Goal: Task Accomplishment & Management: Complete application form

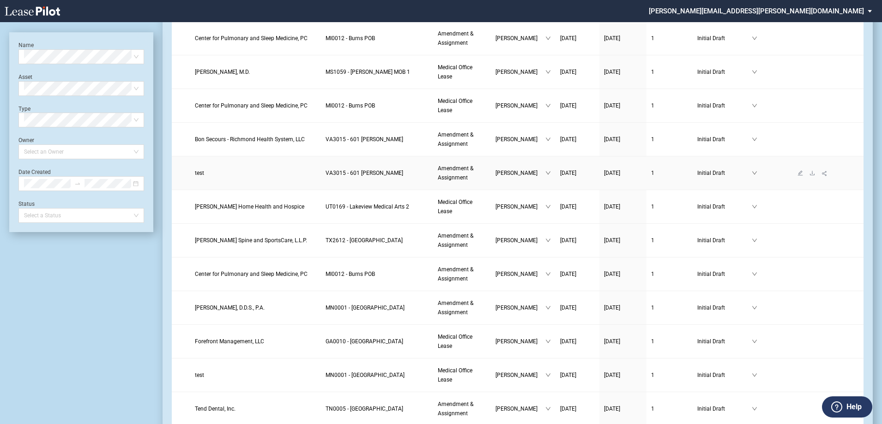
scroll to position [231, 0]
click at [257, 241] on span "Allen Spine and SportsCare, L.L.P." at bounding box center [251, 240] width 112 height 6
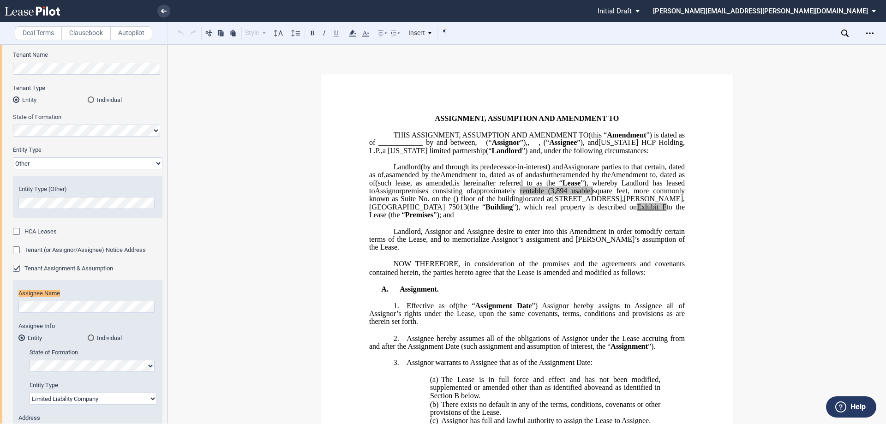
scroll to position [112, 0]
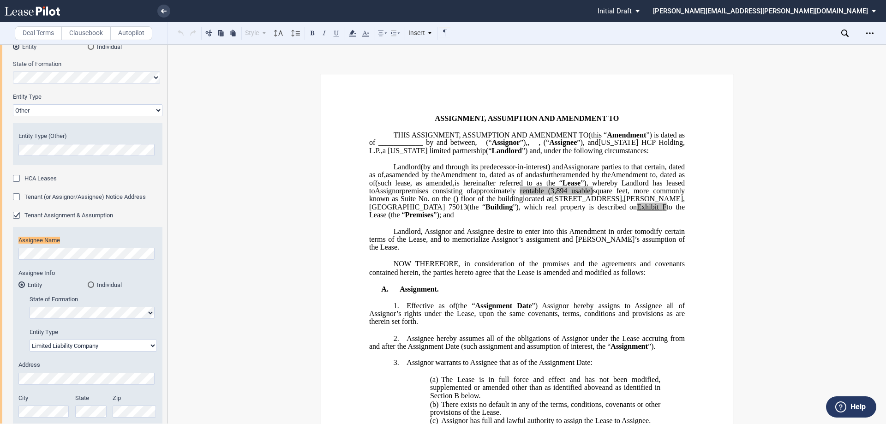
click at [0, 254] on html ".bocls-1{fill:#26354a;fill-rule:evenodd} Loading... × Pending... Pending... Ini…" at bounding box center [443, 212] width 886 height 424
click at [14, 216] on div "Tenant Assignment & Assumption" at bounding box center [17, 216] width 9 height 9
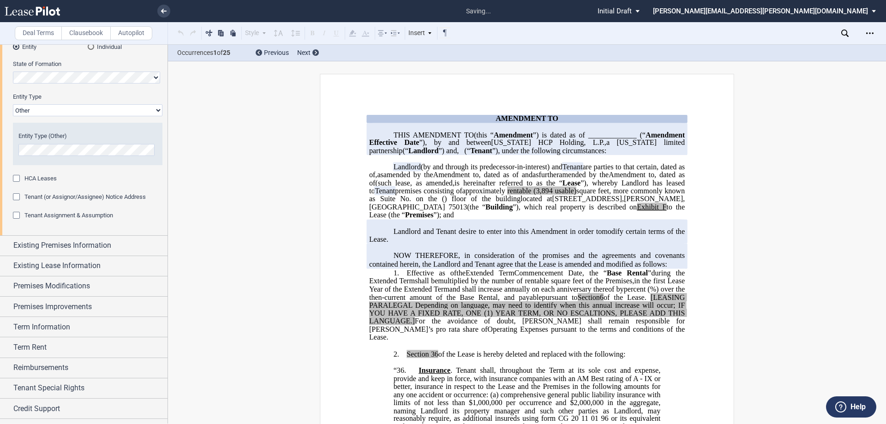
click at [96, 110] on select "Corporation Limited Liability Company General Partnership Limited Partnership O…" at bounding box center [88, 110] width 150 height 12
select select "limited liability company"
click at [13, 116] on select "Corporation Limited Liability Company General Partnership Limited Partnership O…" at bounding box center [88, 110] width 150 height 12
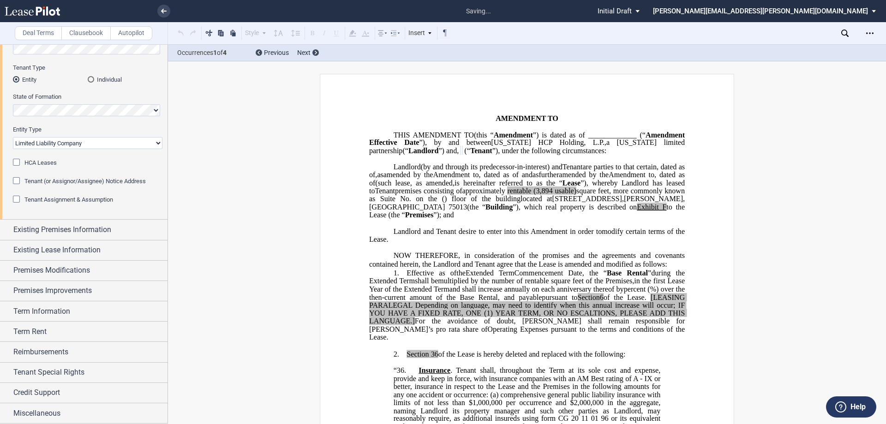
scroll to position [0, 0]
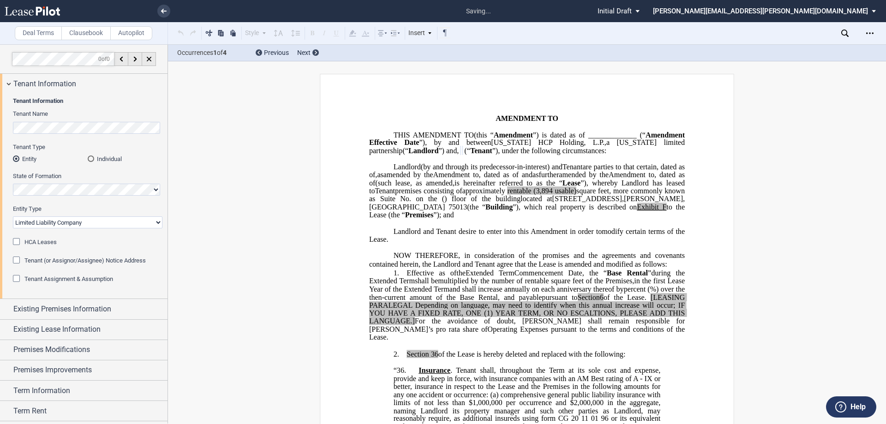
click at [6, 123] on div "Tenant Information Tenant Name Tenant Type Entity Individual State of Formation…" at bounding box center [84, 196] width 168 height 205
click at [672, 269] on p "NOW THEREFORE, in consideration of the promises and the agreements and covenant…" at bounding box center [527, 260] width 316 height 17
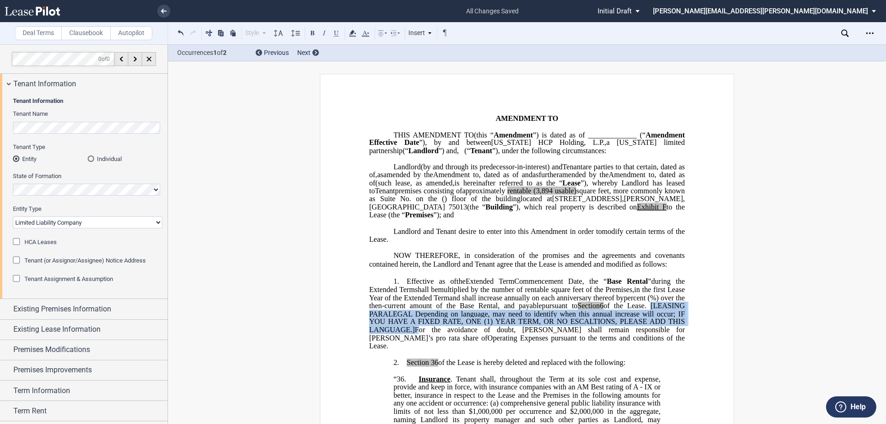
drag, startPoint x: 557, startPoint y: 347, endPoint x: 481, endPoint y: 331, distance: 77.8
click at [481, 331] on p "1. Effective as of [______] [______] the Extended Term the ﻿ ﻿ Extended Term Co…" at bounding box center [527, 313] width 316 height 73
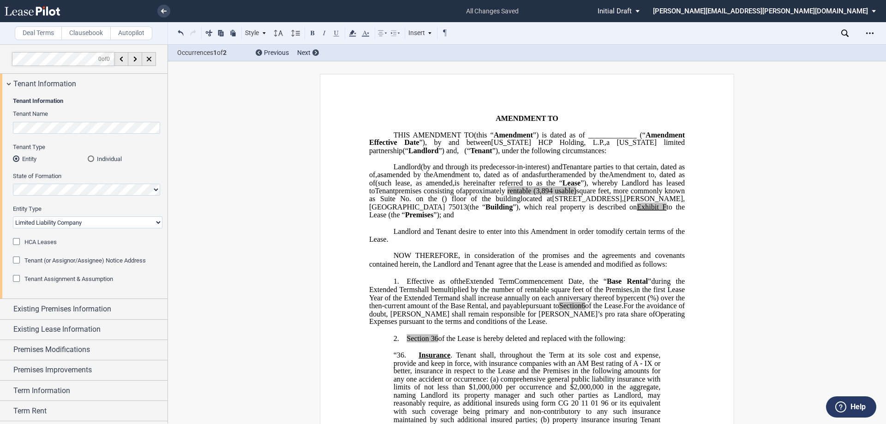
click at [480, 318] on span "For the avoidance of doubt, [PERSON_NAME] shall remain responsible for [PERSON_…" at bounding box center [528, 310] width 318 height 16
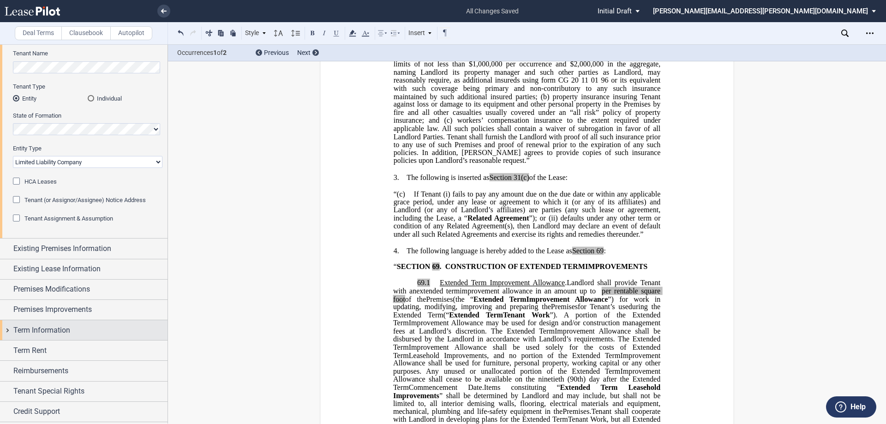
scroll to position [79, 0]
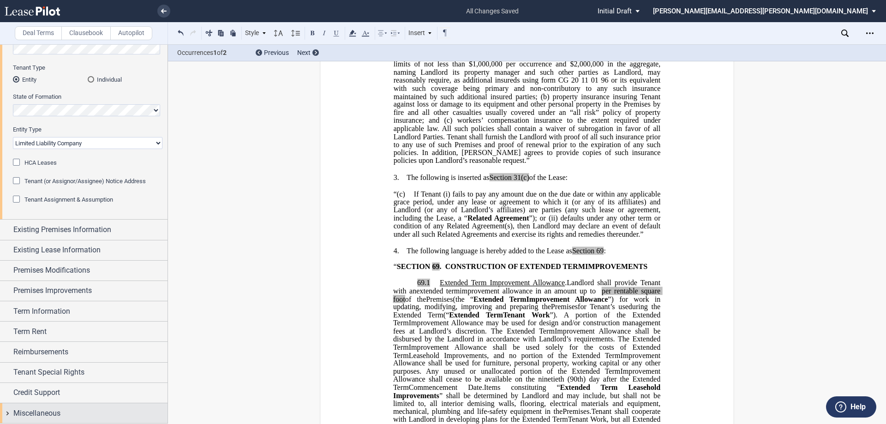
click at [54, 416] on span "Miscellaneous" at bounding box center [36, 413] width 47 height 11
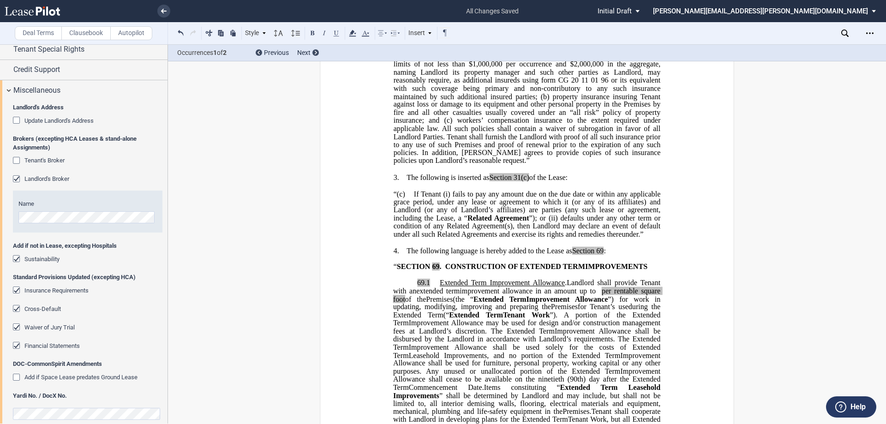
click at [16, 307] on div "Cross-Default" at bounding box center [17, 309] width 9 height 9
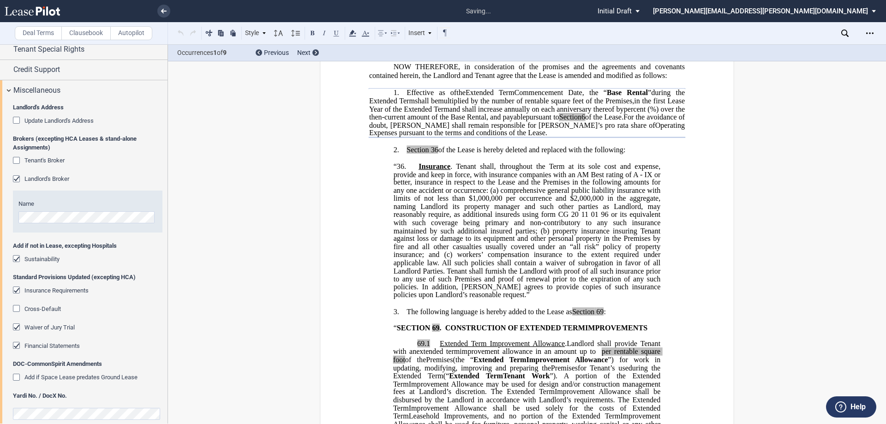
scroll to position [0, 0]
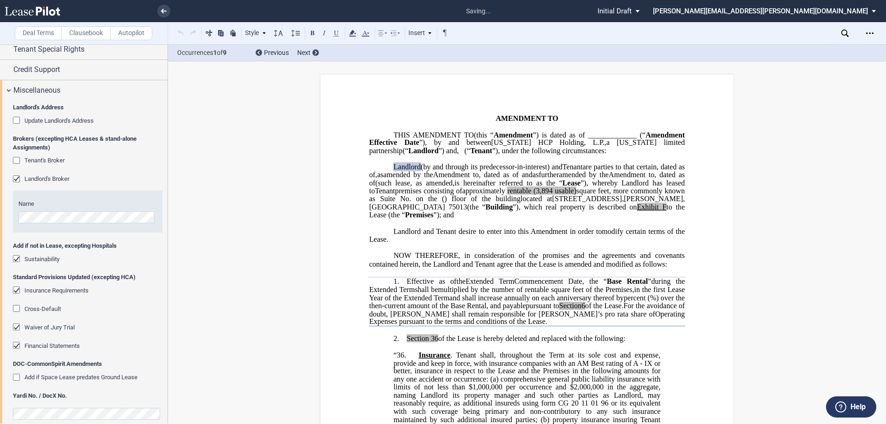
click at [17, 328] on div "Waiver of Jury Trial" at bounding box center [17, 328] width 9 height 9
click at [15, 347] on div "Financial Statements" at bounding box center [17, 346] width 9 height 9
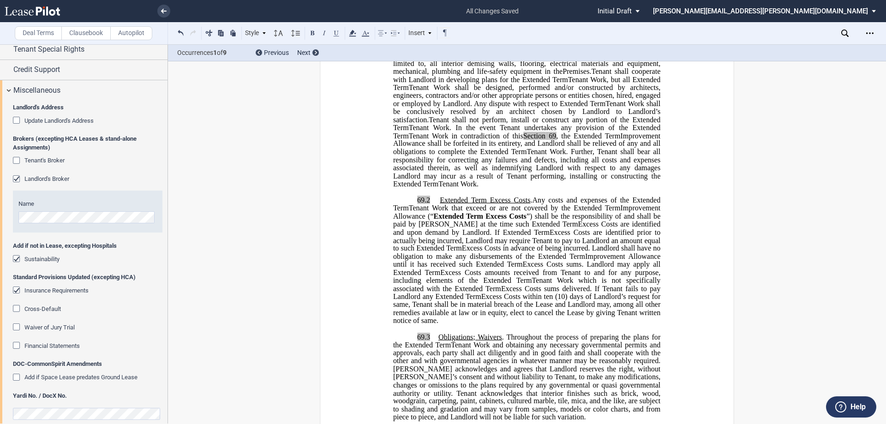
scroll to position [508, 0]
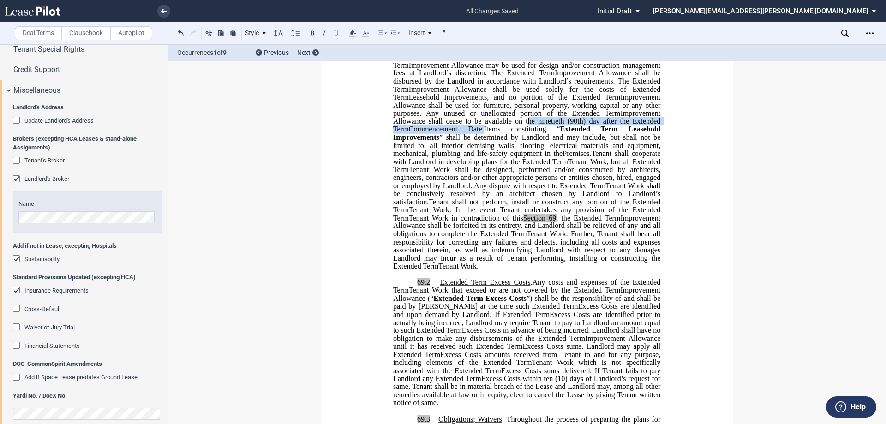
drag, startPoint x: 439, startPoint y: 154, endPoint x: 405, endPoint y: 162, distance: 34.7
click at [405, 162] on p "﻿69.1 Extended Term Improvement Allowance . Expansion Space Improvement Allowan…" at bounding box center [526, 145] width 267 height 249
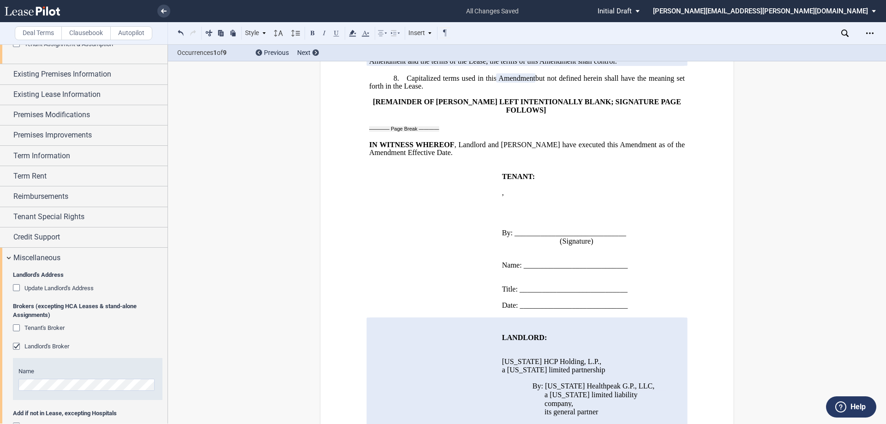
scroll to position [218, 0]
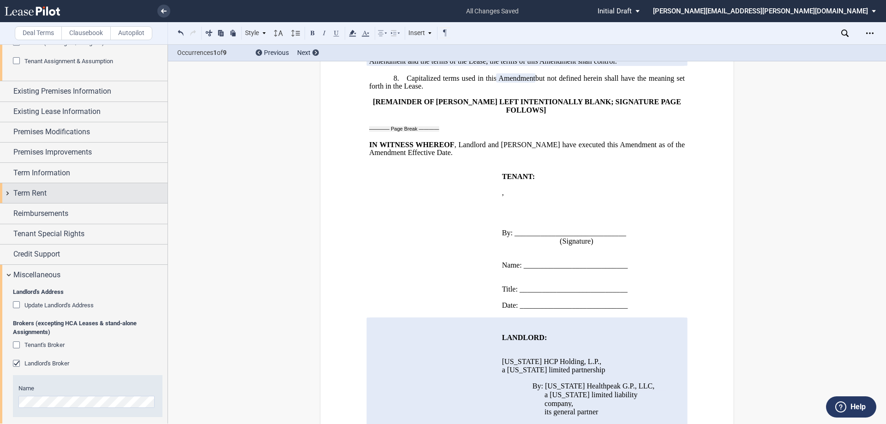
click at [84, 200] on div "Term Rent" at bounding box center [84, 193] width 168 height 20
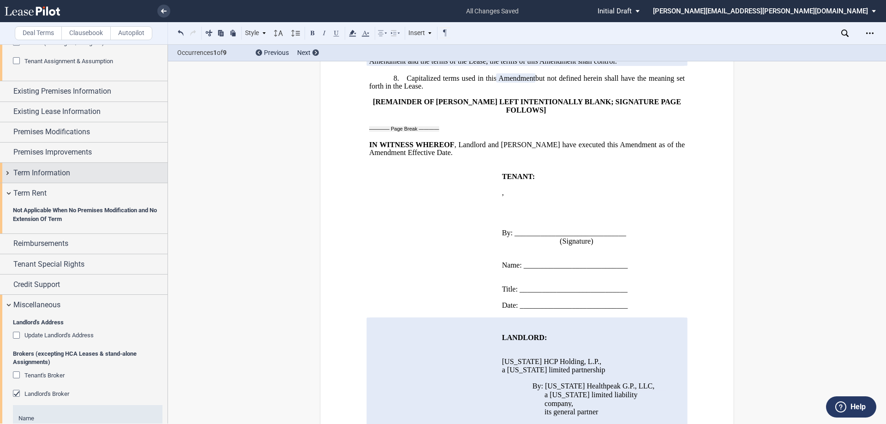
click at [112, 177] on div "Term Information" at bounding box center [90, 173] width 154 height 11
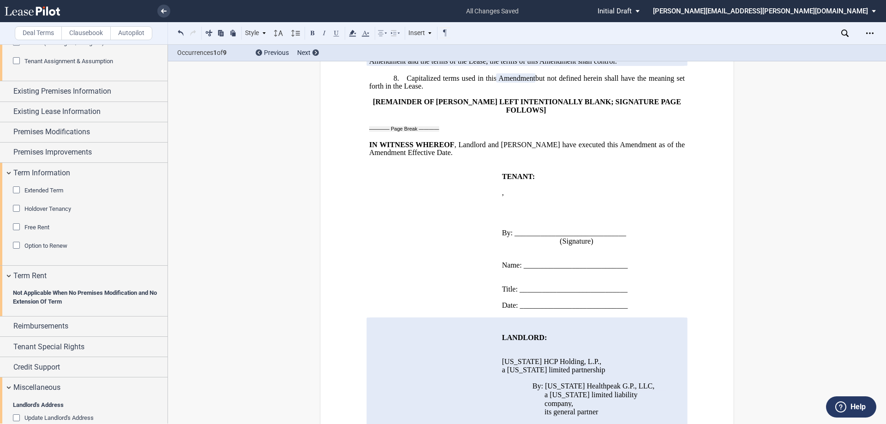
click at [17, 190] on div "Extended Term" at bounding box center [17, 191] width 9 height 9
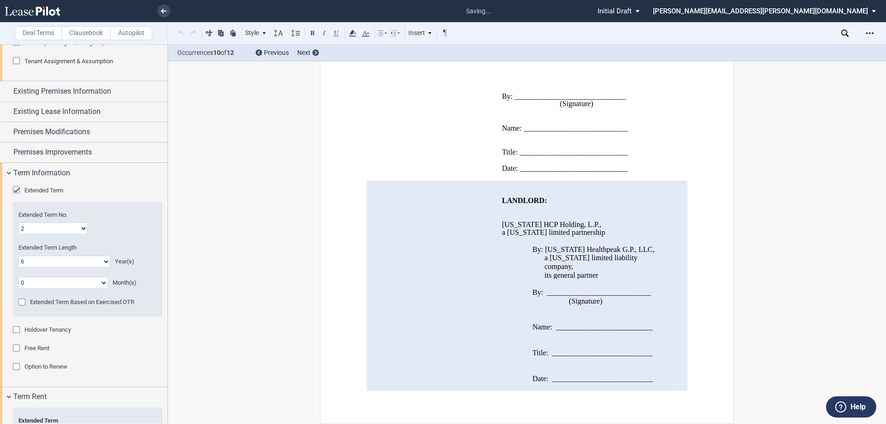
scroll to position [1656, 0]
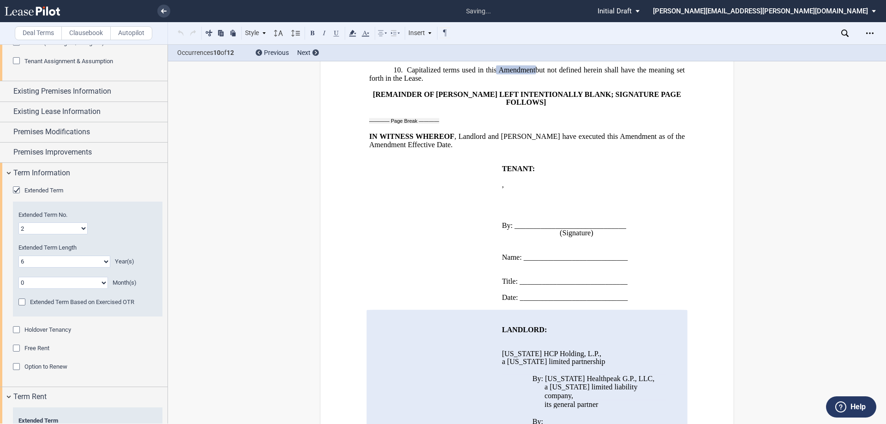
click at [16, 368] on div "Option to Renew" at bounding box center [17, 367] width 9 height 9
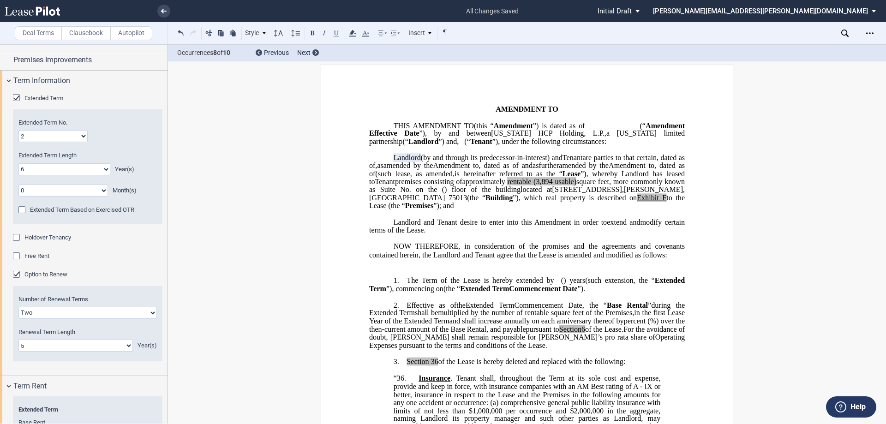
scroll to position [0, 0]
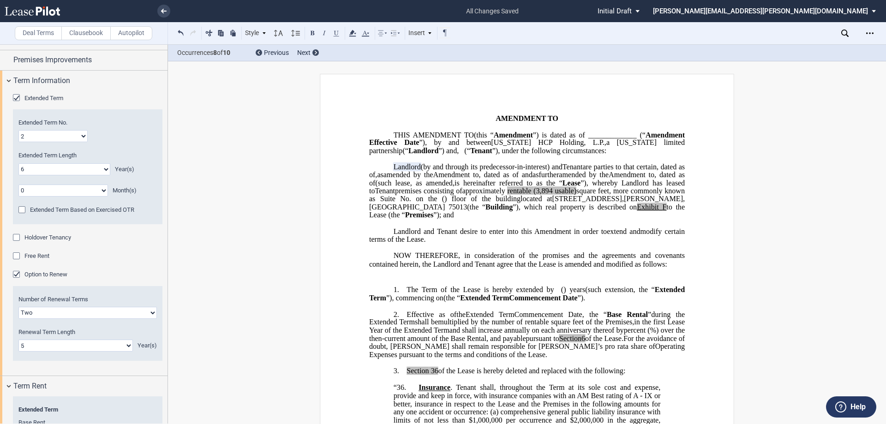
click at [448, 278] on p "﻿" at bounding box center [527, 273] width 316 height 9
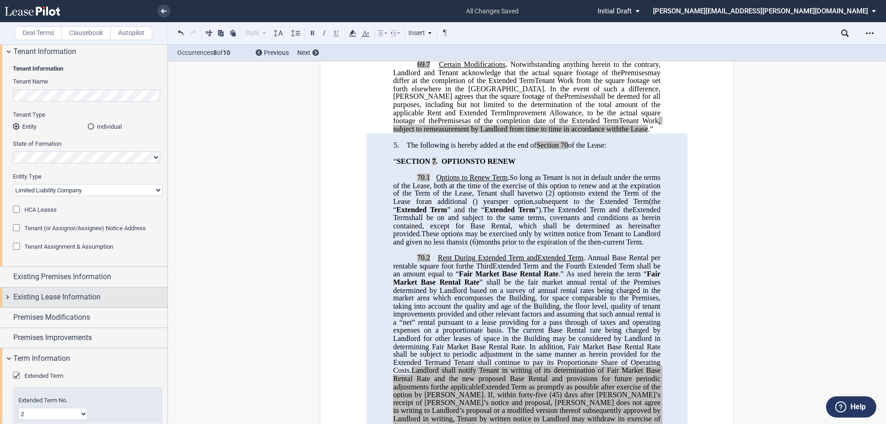
scroll to position [92, 0]
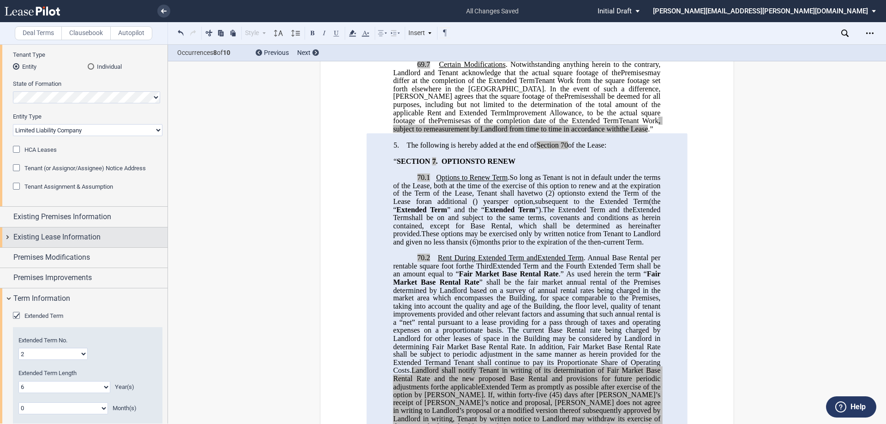
click at [90, 237] on span "Existing Lease Information" at bounding box center [56, 237] width 87 height 11
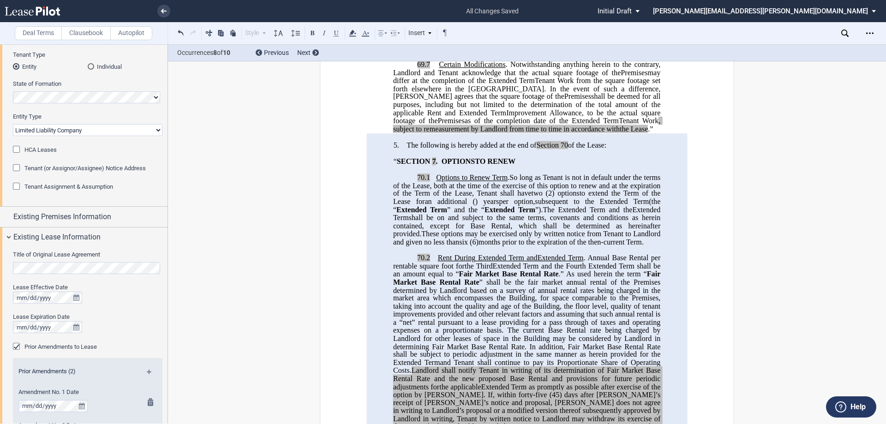
scroll to position [231, 0]
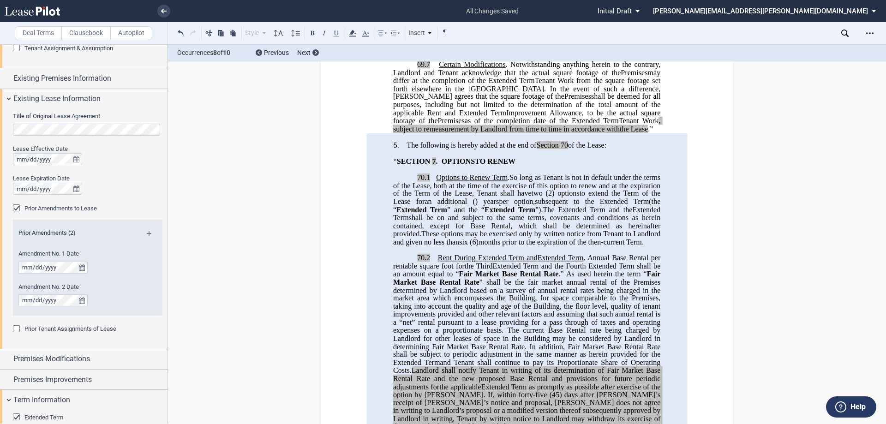
click at [18, 330] on div "Prior Tenant Assignments of Lease" at bounding box center [17, 329] width 9 height 9
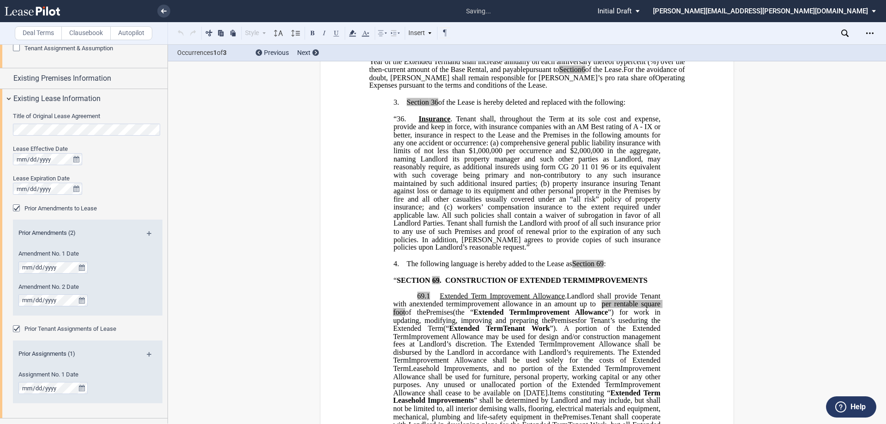
scroll to position [0, 0]
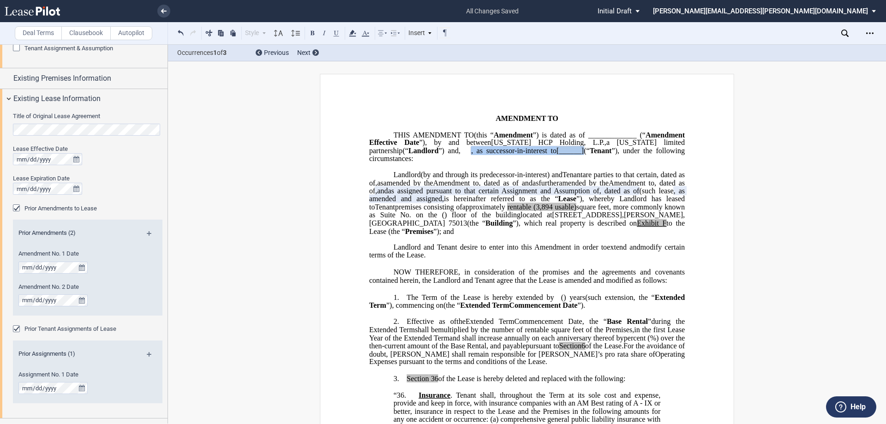
drag, startPoint x: 573, startPoint y: 157, endPoint x: 449, endPoint y: 160, distance: 123.7
click at [449, 160] on p "THIS ﻿ ﻿ FIRST AMENDMENT TO ﻿ ﻿ (this “ ﻿ ﻿ First Amendment ”) is dated as of _…" at bounding box center [527, 147] width 316 height 32
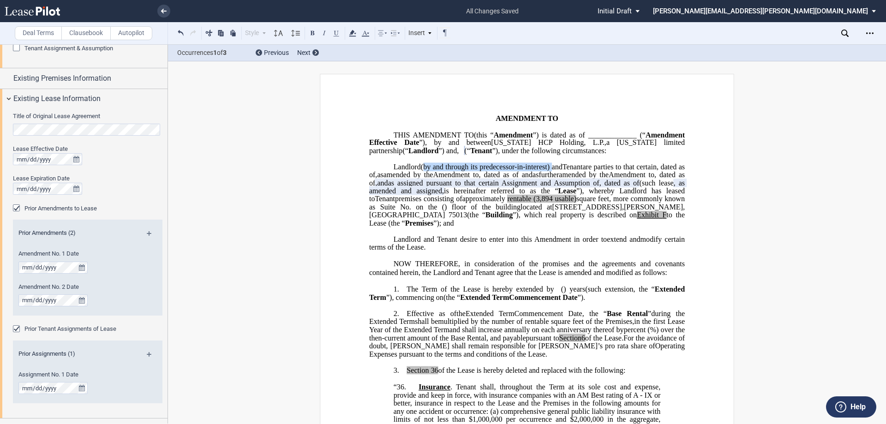
drag, startPoint x: 421, startPoint y: 175, endPoint x: 549, endPoint y: 175, distance: 128.8
click at [549, 171] on span "(by and through its predecessor-in-interest) and" at bounding box center [492, 167] width 142 height 8
click at [587, 171] on span "are parties to that certain" at bounding box center [620, 167] width 74 height 8
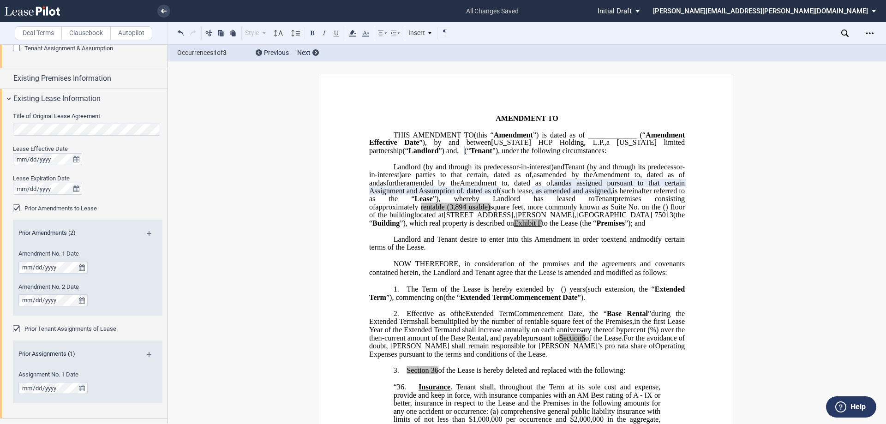
click at [511, 195] on span "as assigned pursuant to that certain Assignment and Assumption of" at bounding box center [527, 187] width 317 height 16
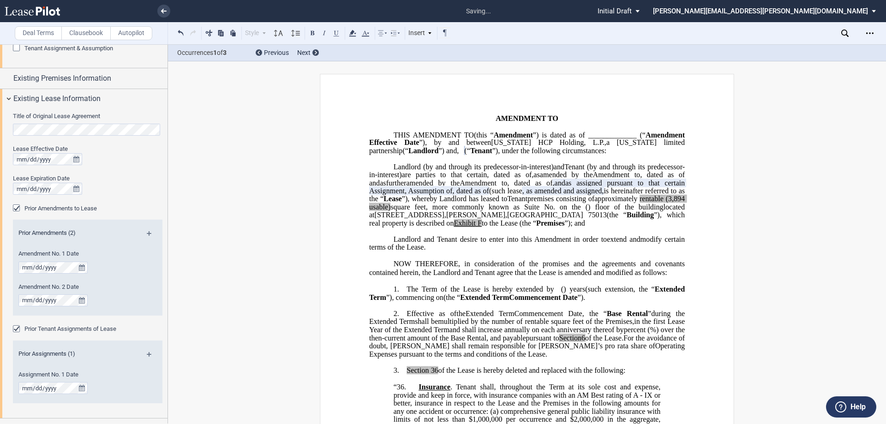
click at [554, 195] on span "as assigned pursuant to that certain Assignment, Assumption of" at bounding box center [527, 187] width 317 height 16
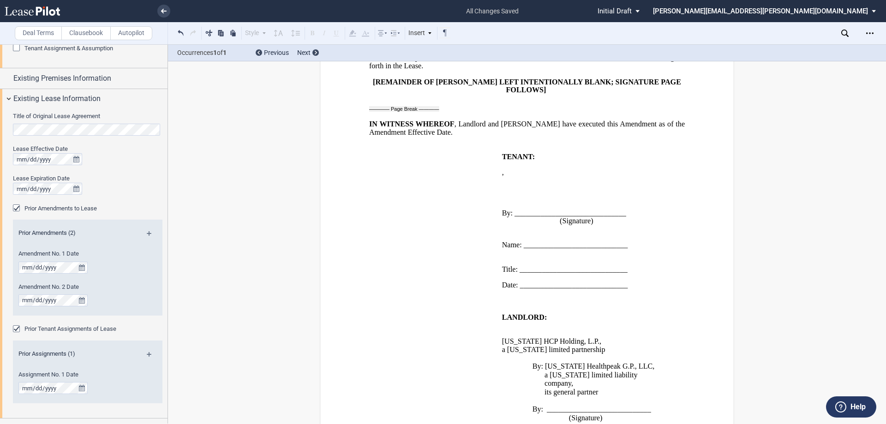
scroll to position [2027, 0]
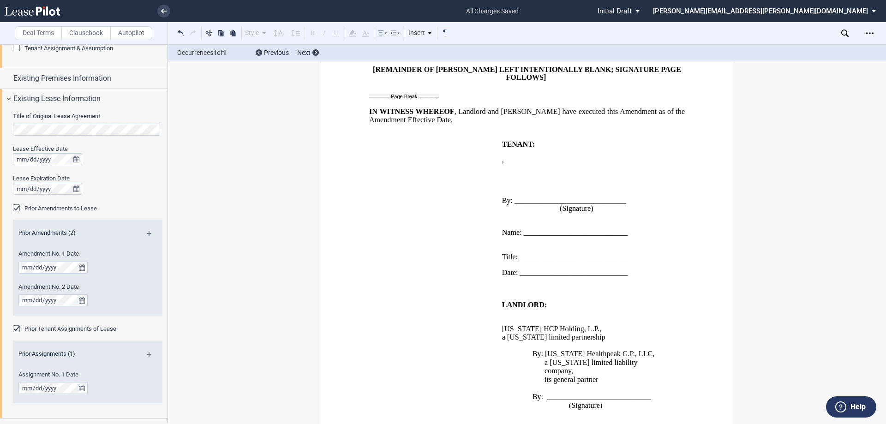
drag, startPoint x: 168, startPoint y: 125, endPoint x: 168, endPoint y: 207, distance: 82.2
click at [168, 207] on div "Deal Terms Clausebook Autopilot Style Normal 8pt 9pt 10pt 10.5pt 11pt 12pt 14pt…" at bounding box center [443, 234] width 886 height 380
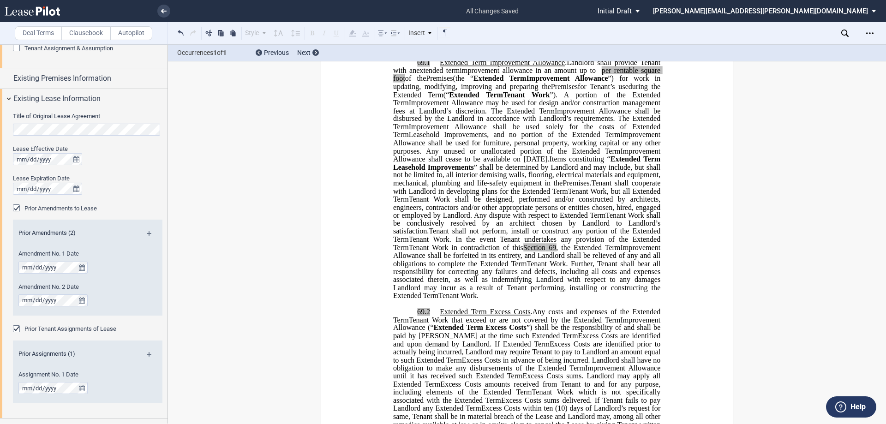
scroll to position [364, 0]
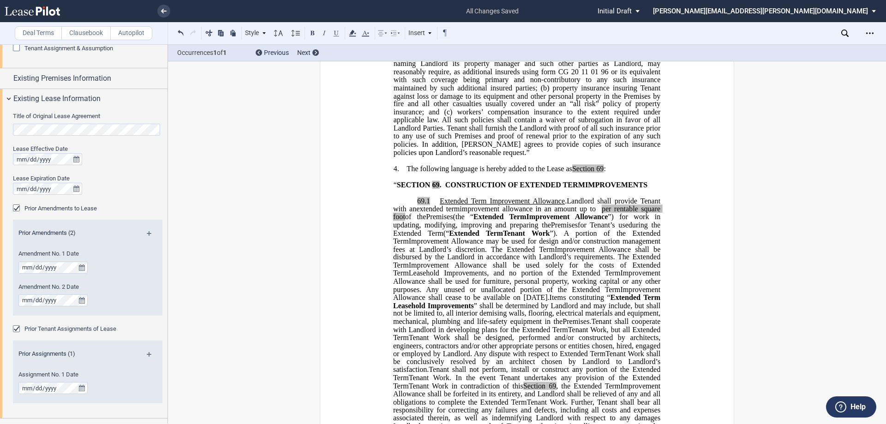
drag, startPoint x: 415, startPoint y: 241, endPoint x: 427, endPoint y: 241, distance: 11.1
click at [427, 205] on span "﻿69.1" at bounding box center [423, 201] width 13 height 8
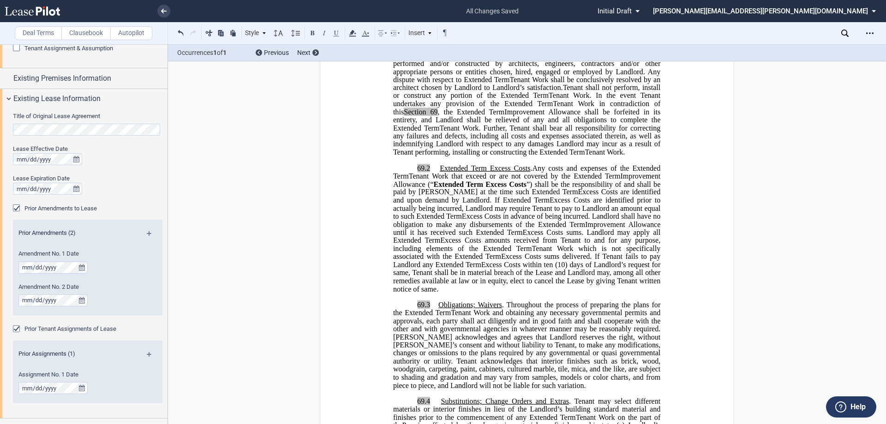
scroll to position [641, 0]
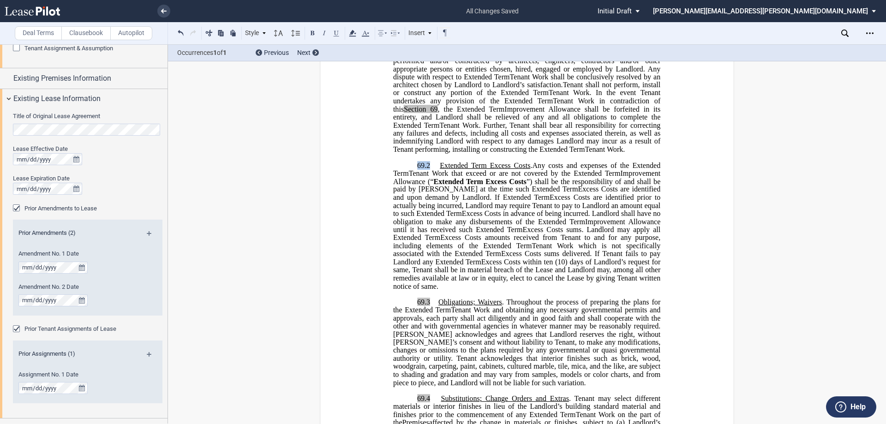
drag, startPoint x: 414, startPoint y: 222, endPoint x: 427, endPoint y: 223, distance: 12.5
click at [427, 223] on p "69.2 Extended Term Excess Costs . ﻿ ﻿ Extended Term Excess Costs . Expansion Sp…" at bounding box center [526, 226] width 267 height 129
drag, startPoint x: 414, startPoint y: 365, endPoint x: 429, endPoint y: 367, distance: 15.9
click at [429, 367] on p "69.3 Obligations; Waivers . Throughout the process of preparing the plans for t…" at bounding box center [526, 343] width 267 height 89
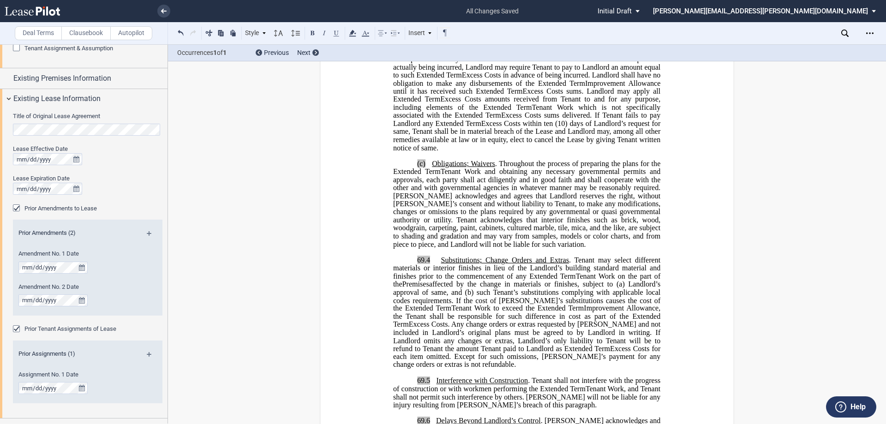
scroll to position [872, 0]
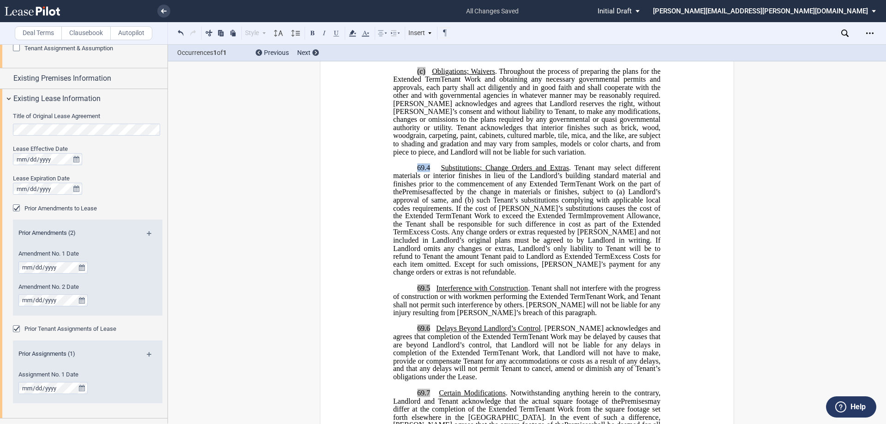
drag, startPoint x: 415, startPoint y: 231, endPoint x: 428, endPoint y: 232, distance: 13.4
click at [428, 188] on span "69.4 Substitutions; Change Orders and Extras . Tenant may select different mate…" at bounding box center [527, 176] width 269 height 24
drag, startPoint x: 415, startPoint y: 353, endPoint x: 428, endPoint y: 354, distance: 13.4
click at [428, 301] on span "69.5 Interference with Construction . Tenant shall not interfere with the progr…" at bounding box center [527, 292] width 269 height 16
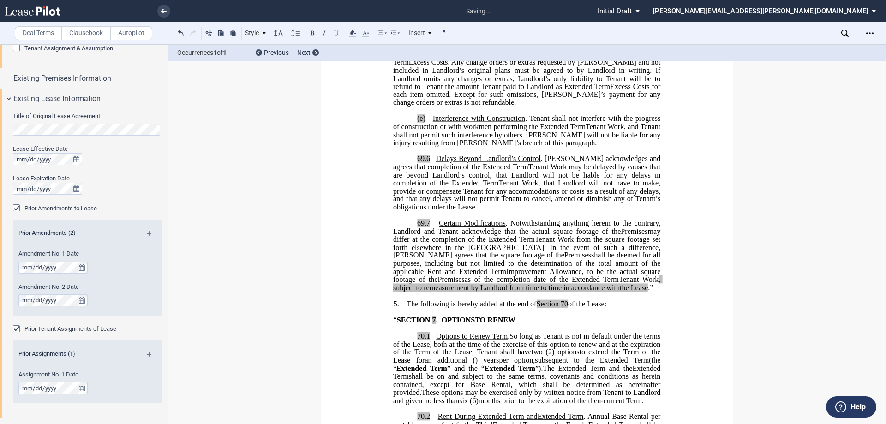
scroll to position [1056, 0]
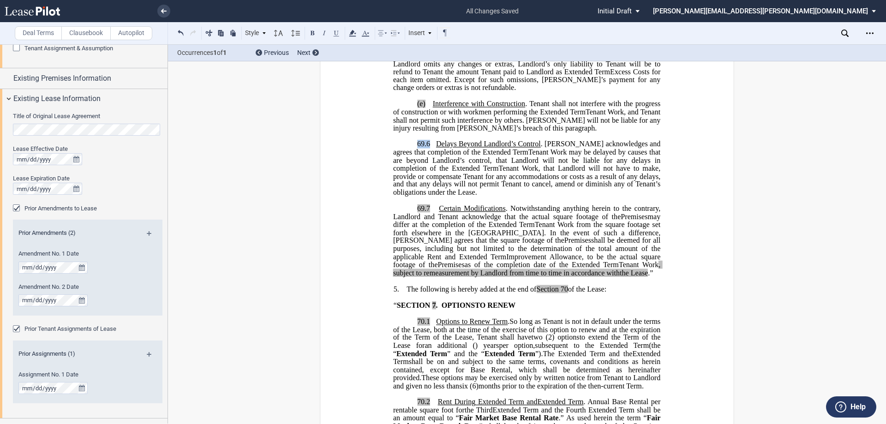
drag, startPoint x: 416, startPoint y: 207, endPoint x: 427, endPoint y: 209, distance: 11.2
click at [427, 156] on span "69.6 Delays Beyond Landlord’s Control . [PERSON_NAME] acknowledges and agrees t…" at bounding box center [527, 148] width 269 height 16
drag, startPoint x: 416, startPoint y: 273, endPoint x: 427, endPoint y: 272, distance: 10.3
click at [427, 213] on span "69.7" at bounding box center [423, 209] width 13 height 8
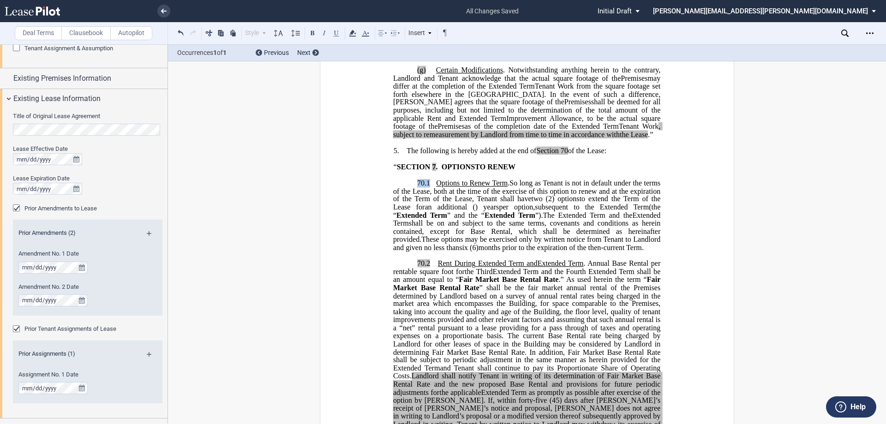
drag, startPoint x: 415, startPoint y: 248, endPoint x: 427, endPoint y: 248, distance: 11.5
click at [427, 187] on span "﻿70.1" at bounding box center [423, 183] width 13 height 8
drag, startPoint x: 415, startPoint y: 336, endPoint x: 427, endPoint y: 335, distance: 11.1
click at [427, 268] on span "﻿70.2" at bounding box center [423, 263] width 13 height 8
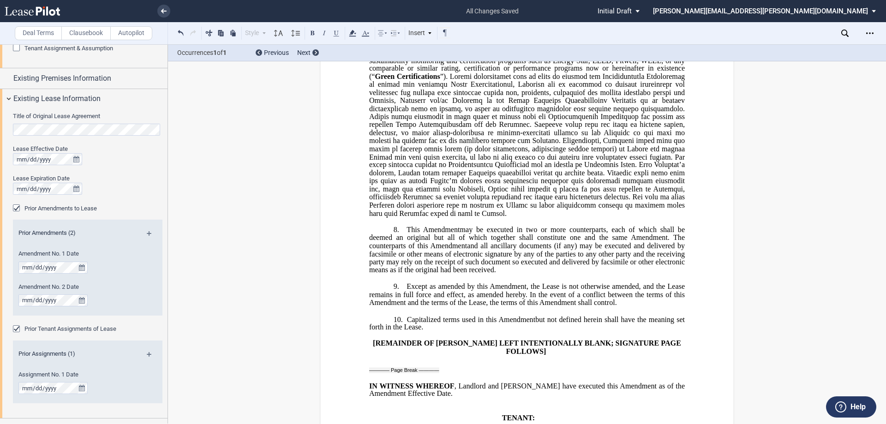
scroll to position [1795, 0]
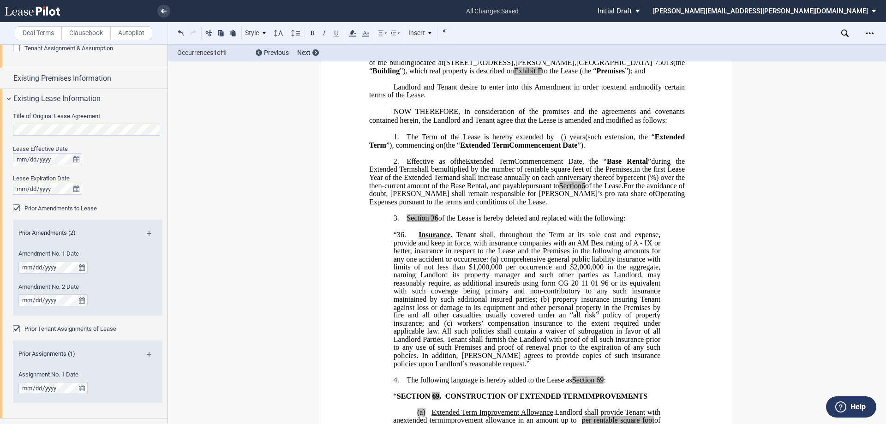
scroll to position [28, 0]
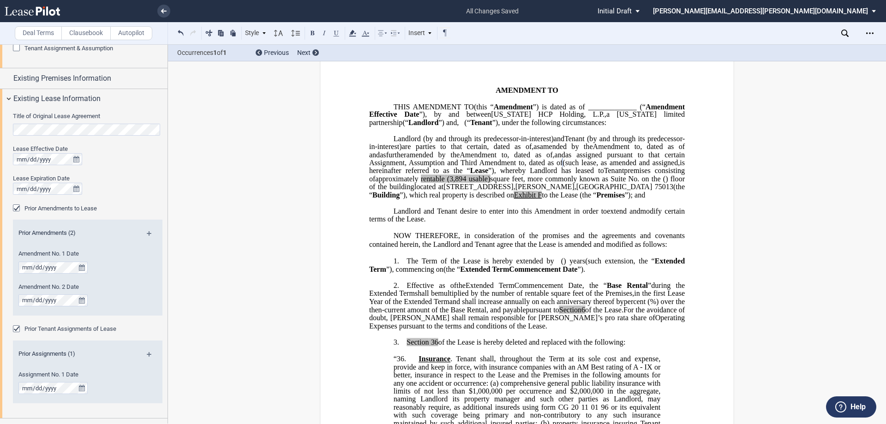
click at [149, 234] on md-icon at bounding box center [153, 236] width 12 height 11
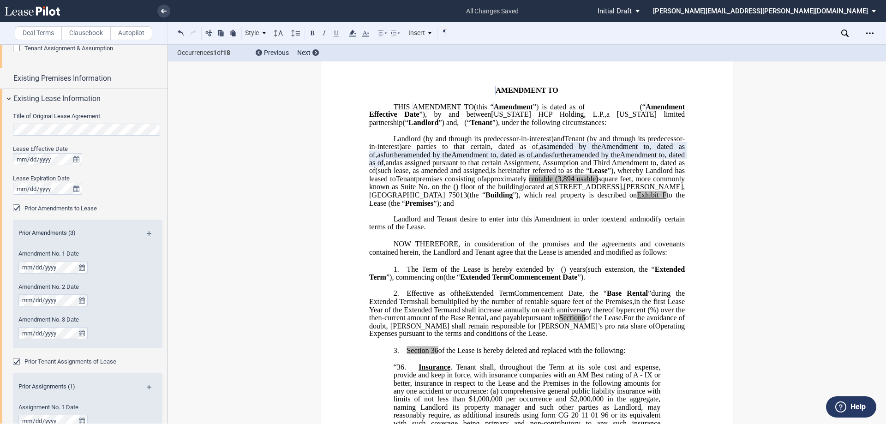
click at [623, 167] on span "as assigned pursuant to that certain Assignment, Assumption and Third Amendment…" at bounding box center [527, 163] width 260 height 8
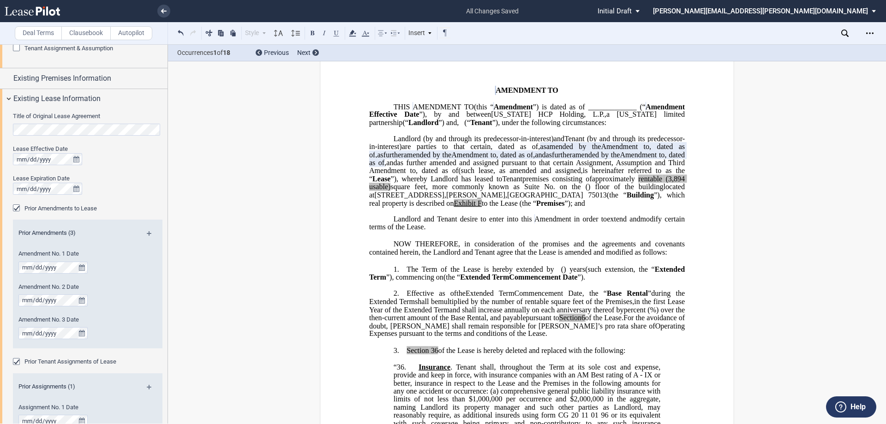
drag, startPoint x: 612, startPoint y: 170, endPoint x: 598, endPoint y: 181, distance: 17.5
click at [598, 181] on p "[US_STATE] HCP Holding, L.P. , a [US_STATE] limited partnership (“ Landlord ”) …" at bounding box center [527, 171] width 316 height 72
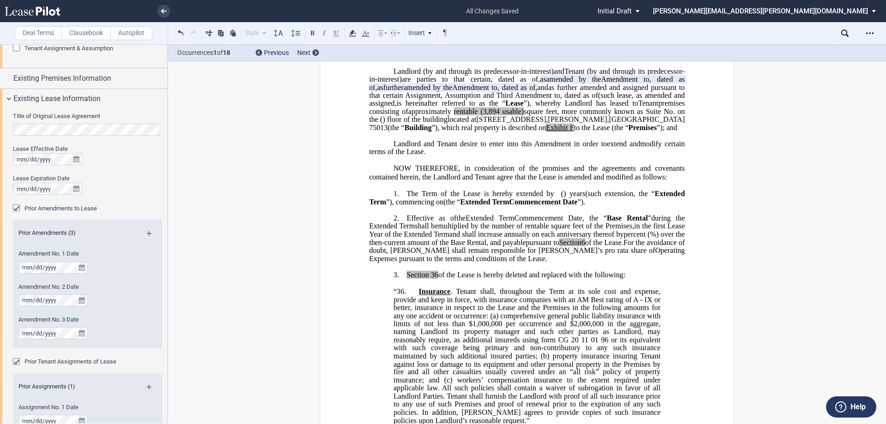
scroll to position [0, 0]
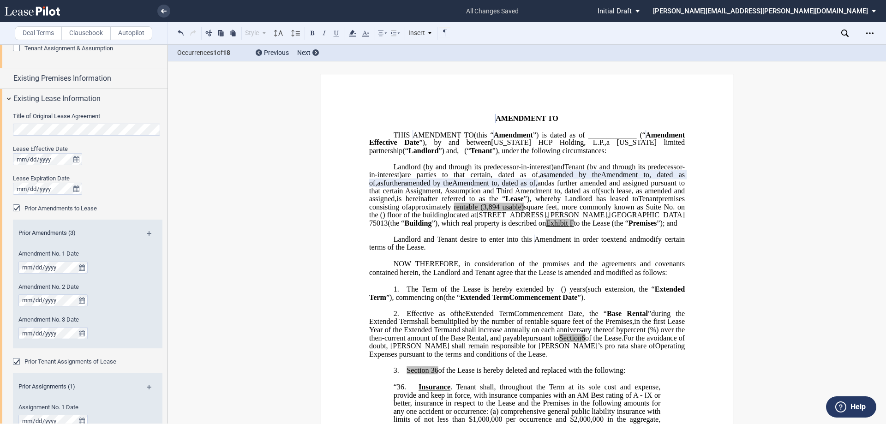
drag, startPoint x: 883, startPoint y: 78, endPoint x: 886, endPoint y: 34, distance: 44.0
click at [886, 44] on div "Deal Terms Clausebook Autopilot Style Normal 8pt 9pt 10pt 10.5pt 11pt 12pt 14pt…" at bounding box center [443, 234] width 886 height 380
click at [451, 211] on span "approximately" at bounding box center [430, 207] width 43 height 8
click at [548, 187] on span "and" at bounding box center [543, 183] width 11 height 8
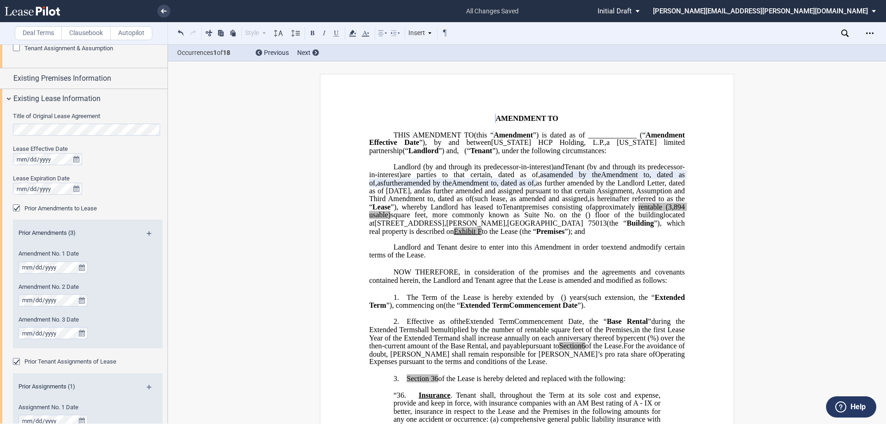
drag, startPoint x: 378, startPoint y: 206, endPoint x: 398, endPoint y: 207, distance: 20.3
click at [398, 195] on span "as further amended by the Landlord Letter, dated as of [DATE], and" at bounding box center [528, 187] width 318 height 16
drag, startPoint x: 379, startPoint y: 206, endPoint x: 426, endPoint y: 210, distance: 47.3
click at [426, 195] on span "as further amended by the Landlord Letter, dated as of [DATE], and" at bounding box center [528, 187] width 318 height 16
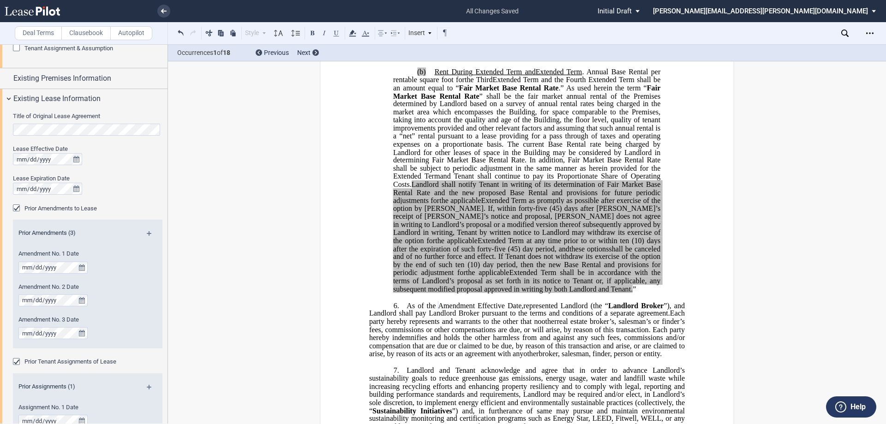
scroll to position [1339, 0]
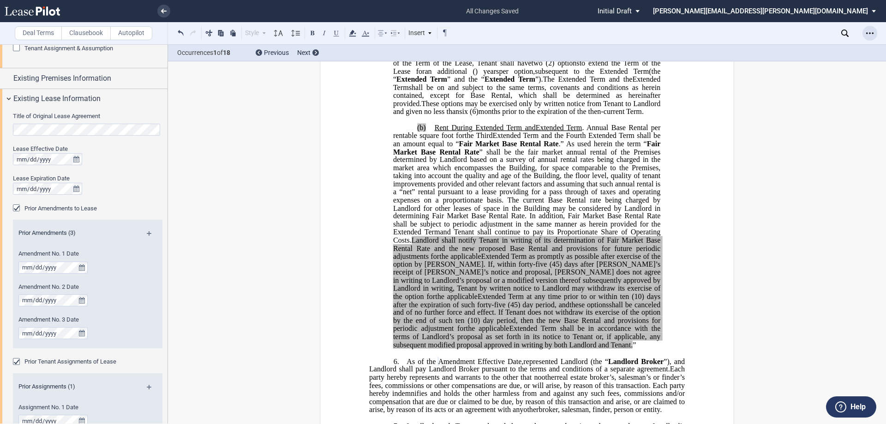
click at [871, 33] on icon "Open Lease options menu" at bounding box center [870, 33] width 7 height 7
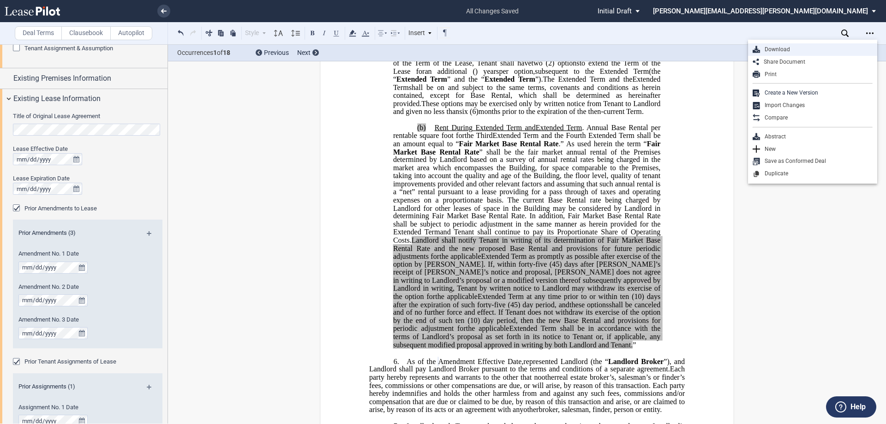
click at [799, 47] on div "Download" at bounding box center [816, 50] width 113 height 8
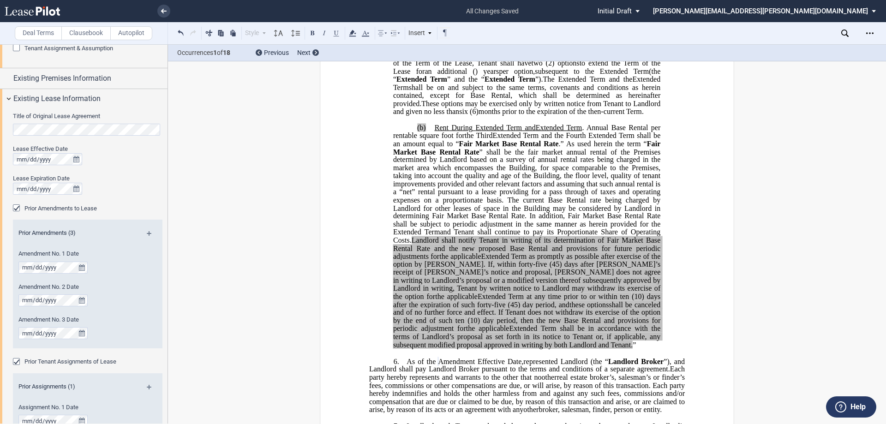
scroll to position [1293, 0]
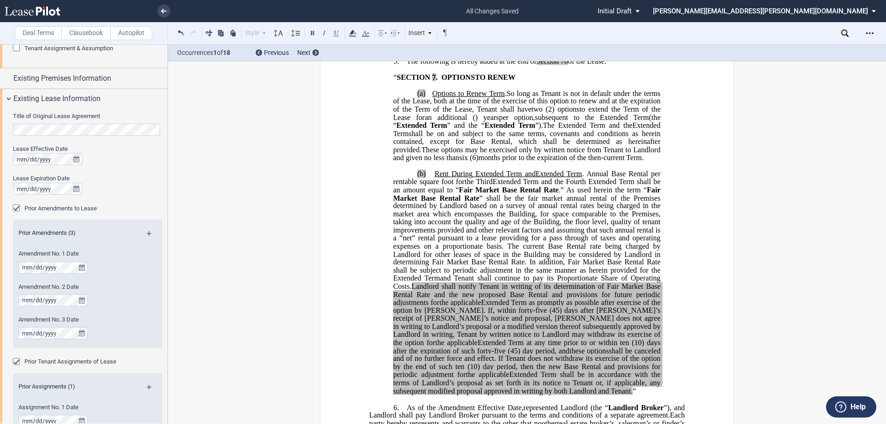
click at [433, 81] on span "7﻿" at bounding box center [434, 77] width 4 height 8
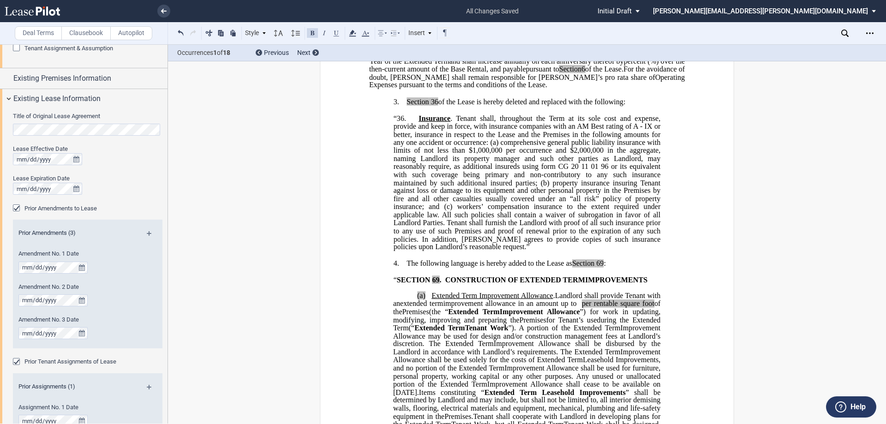
scroll to position [185, 0]
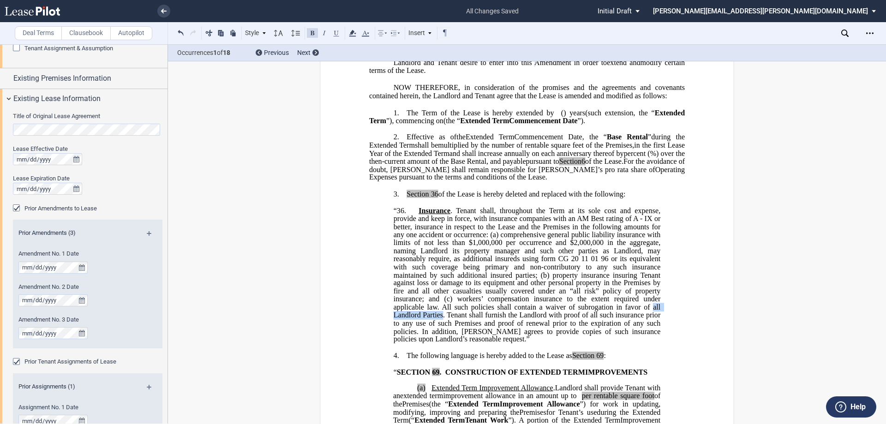
drag, startPoint x: 651, startPoint y: 339, endPoint x: 439, endPoint y: 349, distance: 212.1
click at [439, 343] on span "workers’ compensation insurance to the extent required under applicable law. Al…" at bounding box center [528, 319] width 269 height 48
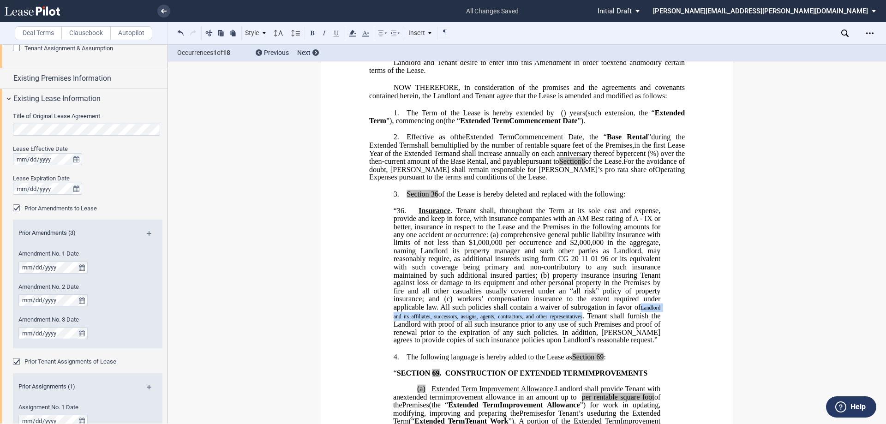
drag, startPoint x: 641, startPoint y: 340, endPoint x: 580, endPoint y: 350, distance: 61.2
click at [580, 344] on span "workers’ compensation insurance to the extent required under applicable law. Al…" at bounding box center [528, 319] width 269 height 49
click at [280, 34] on use at bounding box center [278, 33] width 9 height 6
click at [285, 44] on div "Normal" at bounding box center [292, 47] width 28 height 8
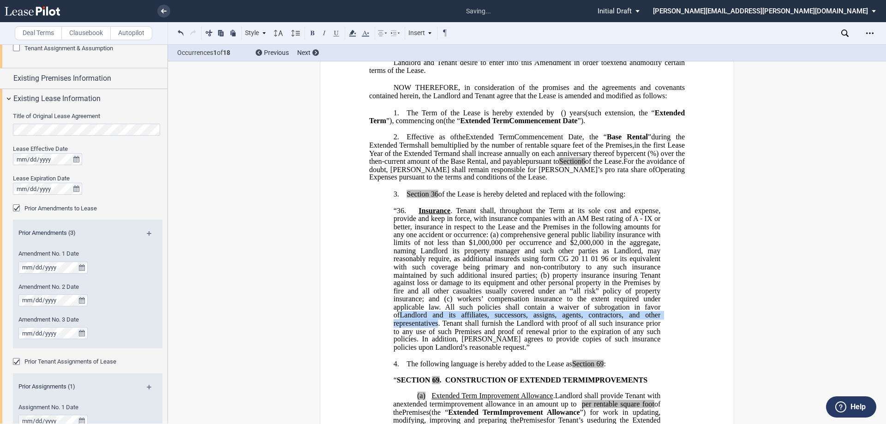
click at [582, 223] on span ". Tenant shall, throughout the Term at its sole cost and expense, provide and k…" at bounding box center [528, 214] width 269 height 16
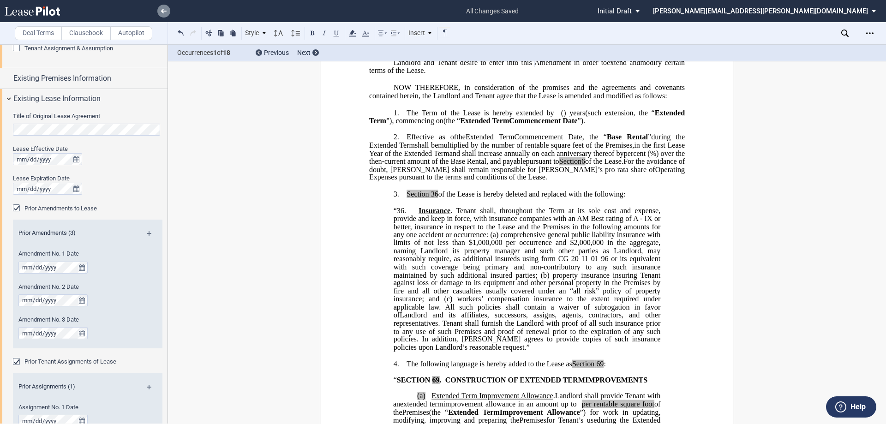
click at [163, 11] on use at bounding box center [164, 11] width 6 height 5
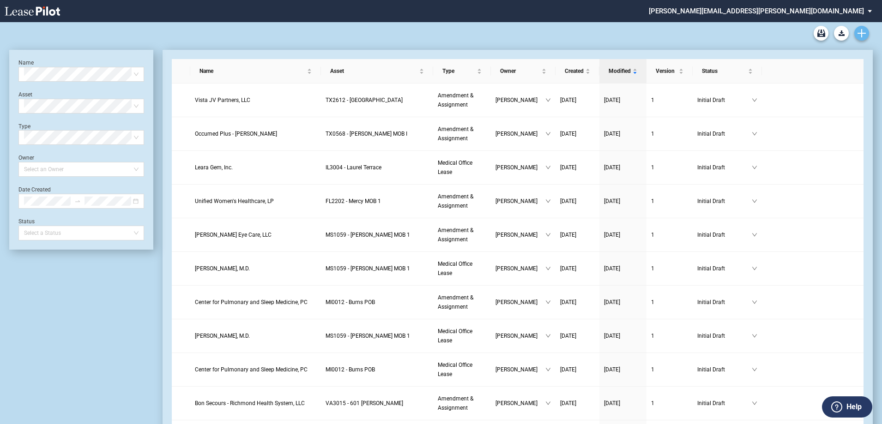
click at [862, 35] on icon "Create new document" at bounding box center [861, 33] width 8 height 8
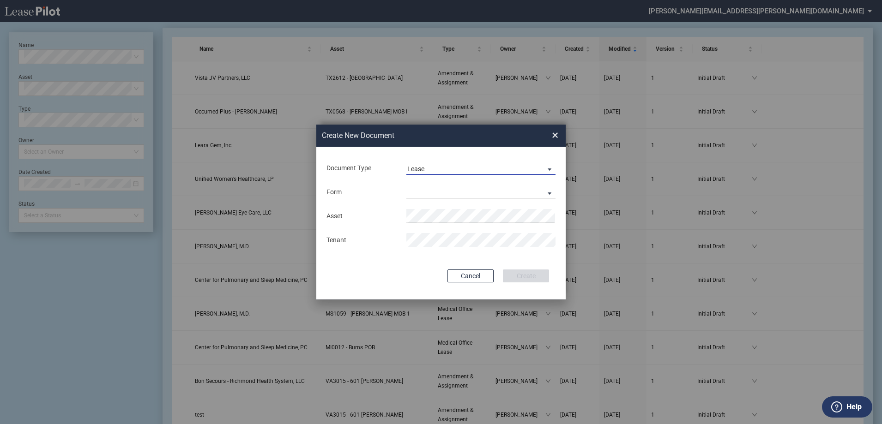
click at [439, 163] on md-select-value "Lease" at bounding box center [480, 168] width 149 height 14
click at [435, 192] on div "Amendment" at bounding box center [427, 191] width 40 height 10
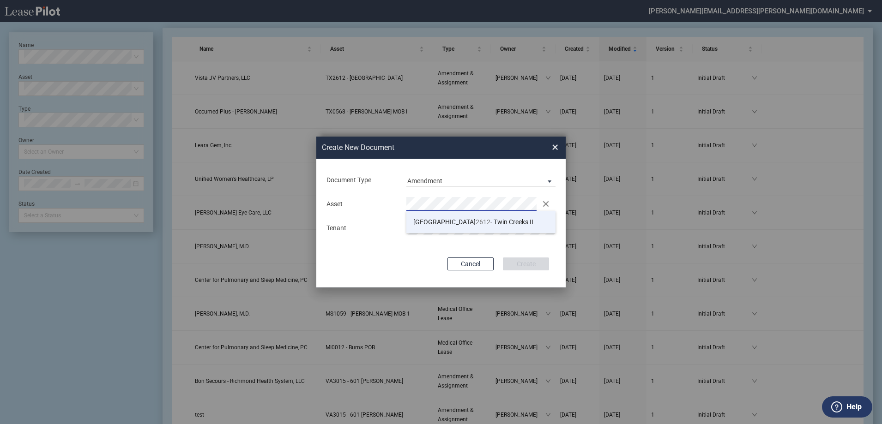
click at [437, 218] on span "TX 2612 - Twin Creeks II" at bounding box center [473, 221] width 120 height 7
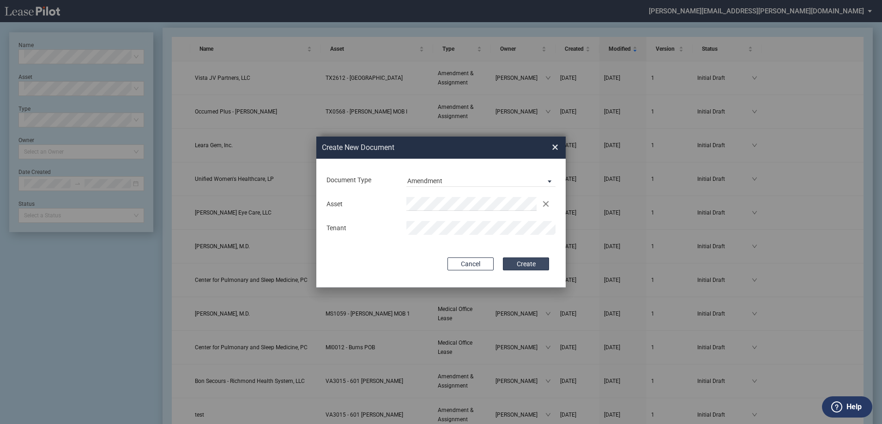
click at [534, 266] on button "Create" at bounding box center [526, 264] width 46 height 13
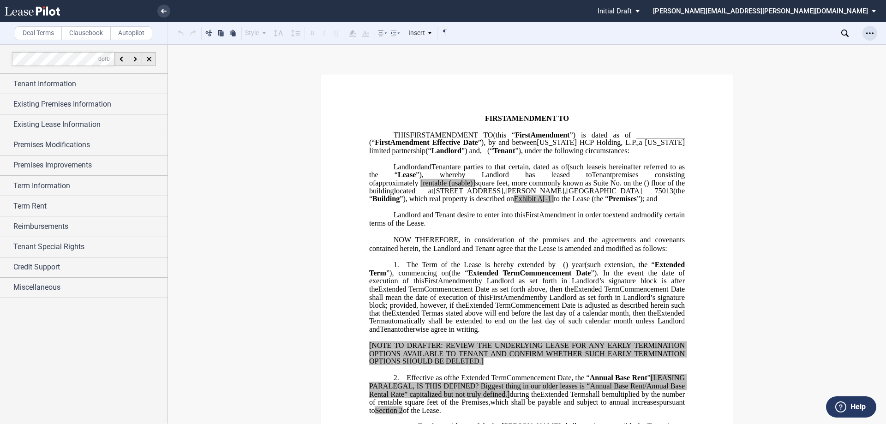
click at [873, 29] on div "Open Lease options menu" at bounding box center [870, 33] width 15 height 15
click at [790, 48] on div "Download" at bounding box center [816, 50] width 113 height 8
